Goal: Check status: Check status

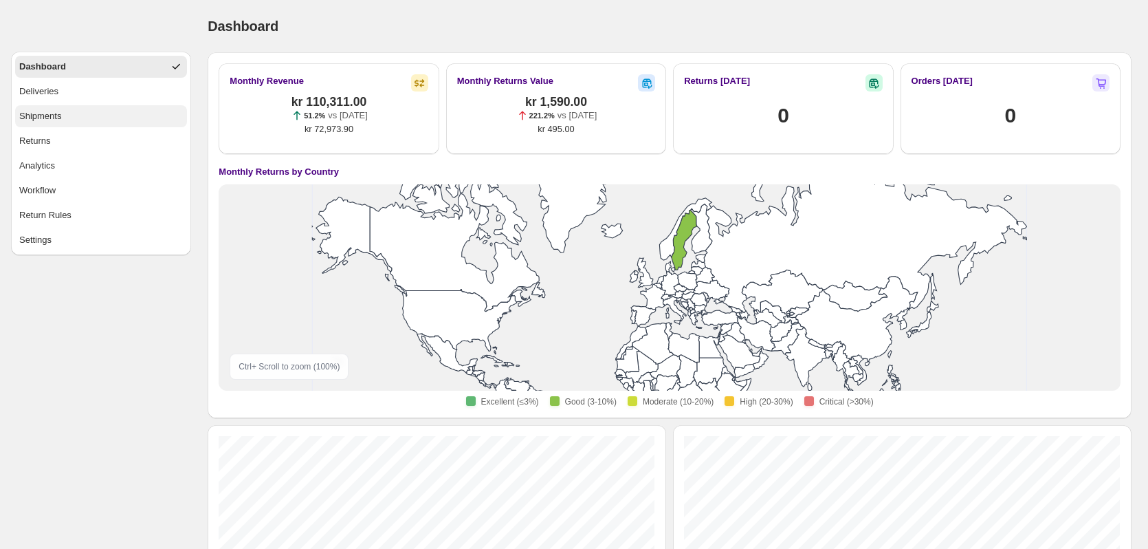
click at [72, 110] on button "Shipments" at bounding box center [101, 116] width 172 height 22
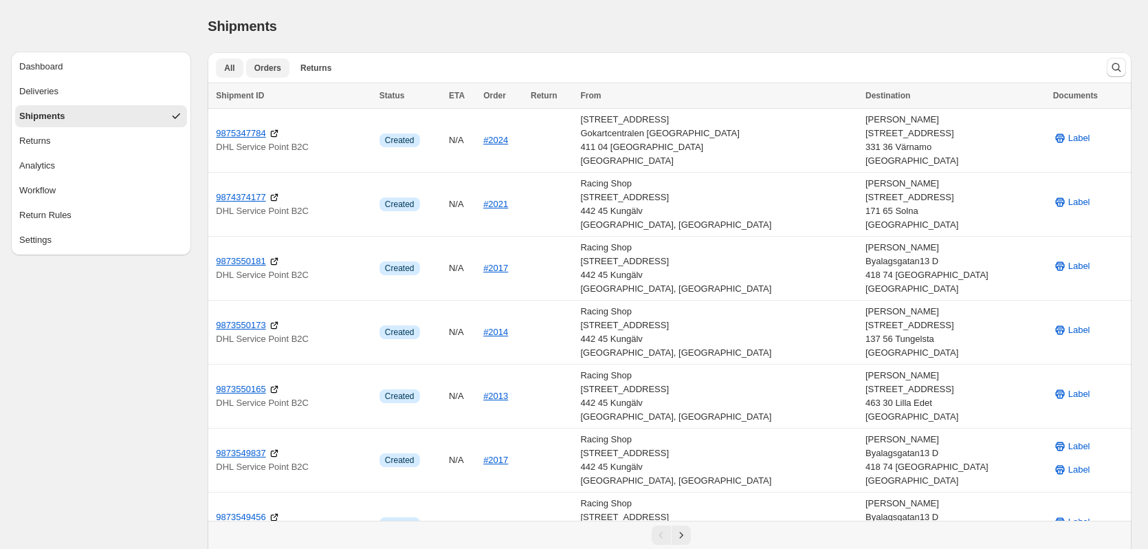
click at [266, 64] on span "Orders" at bounding box center [267, 68] width 27 height 11
click at [111, 94] on button "Deliveries" at bounding box center [101, 91] width 172 height 22
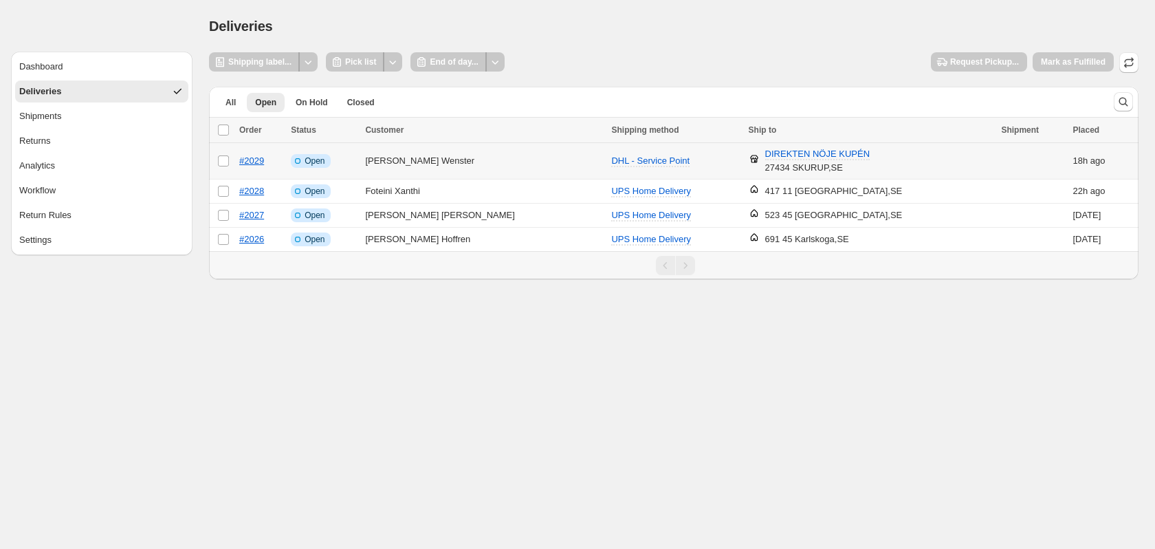
click at [287, 160] on td "#2029" at bounding box center [261, 161] width 52 height 36
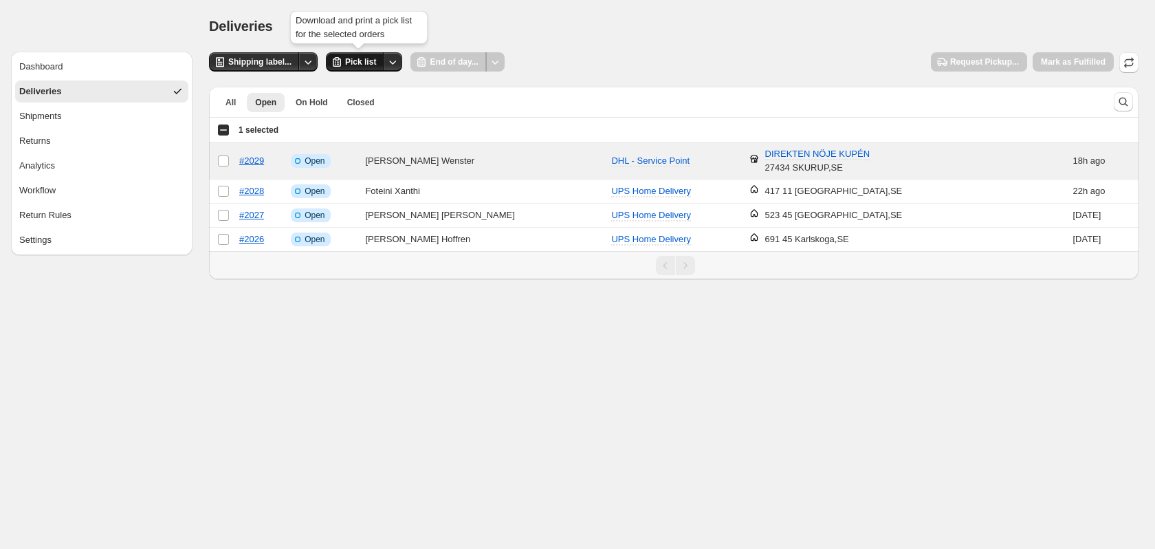
click at [338, 59] on icon "button" at bounding box center [337, 62] width 14 height 14
